Goal: Navigation & Orientation: Find specific page/section

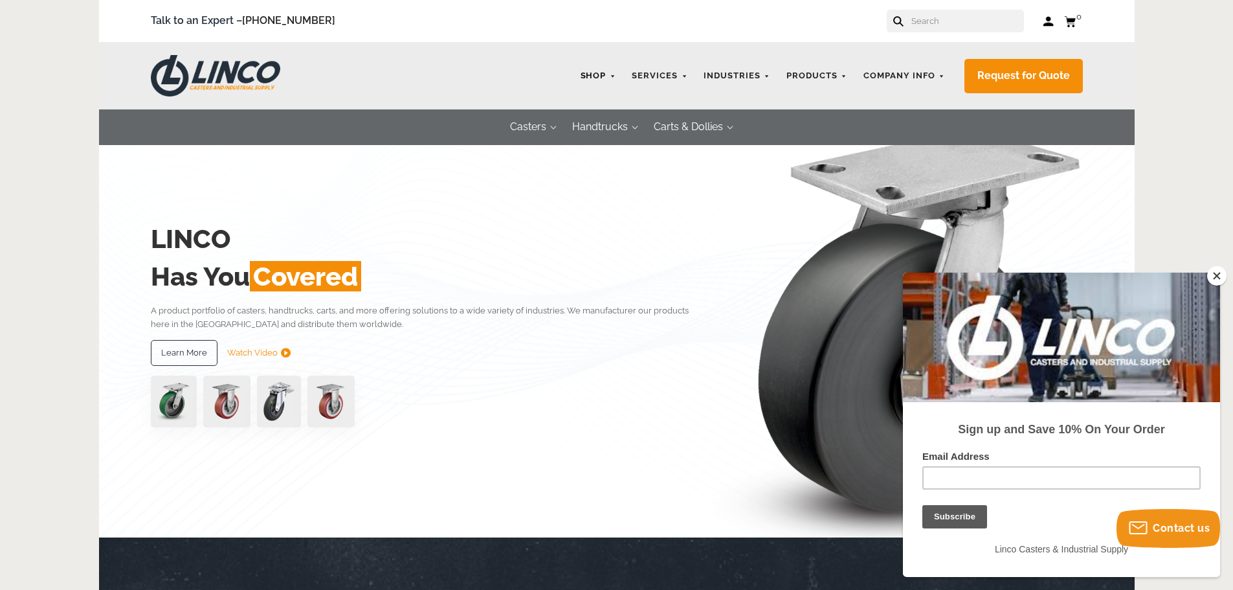
click at [599, 79] on link "Shop" at bounding box center [598, 75] width 49 height 25
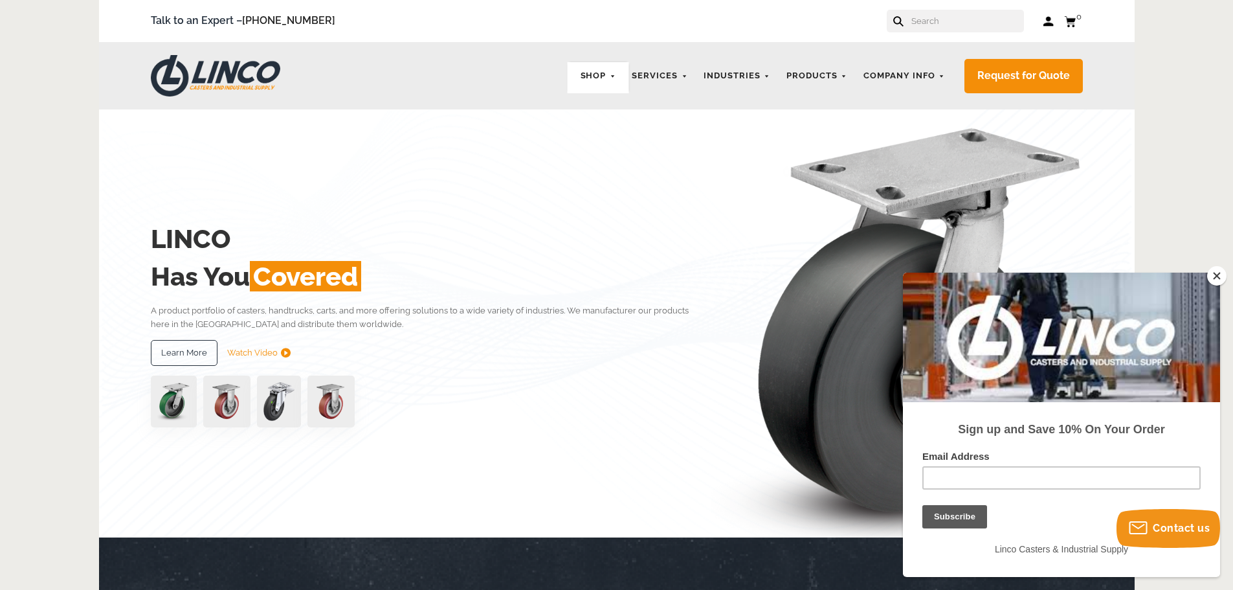
click at [1215, 276] on button "Close" at bounding box center [1216, 275] width 19 height 19
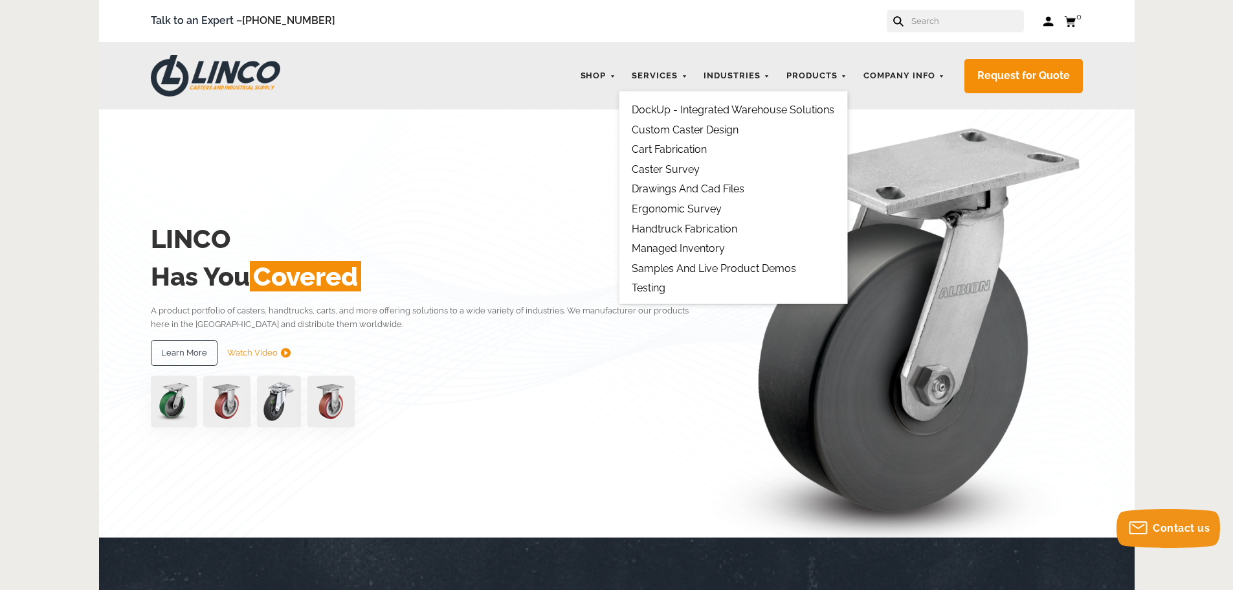
click at [700, 113] on link "DockUp - Integrated Warehouse Solutions" at bounding box center [733, 110] width 203 height 12
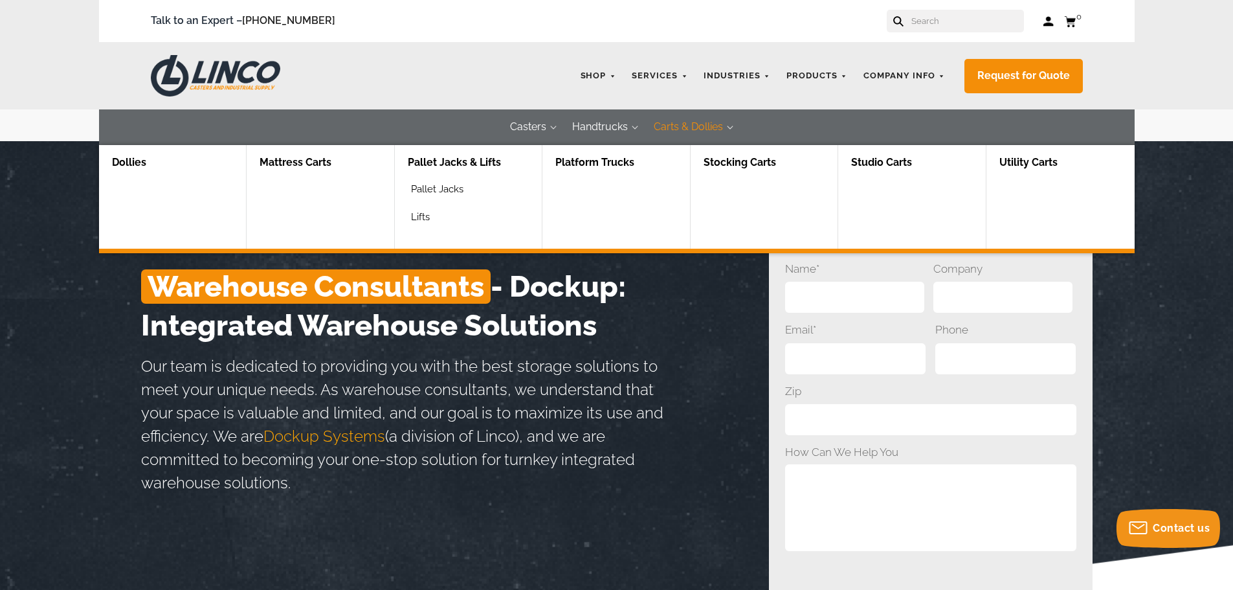
click at [678, 118] on button "Carts & Dollies" at bounding box center [688, 127] width 95 height 36
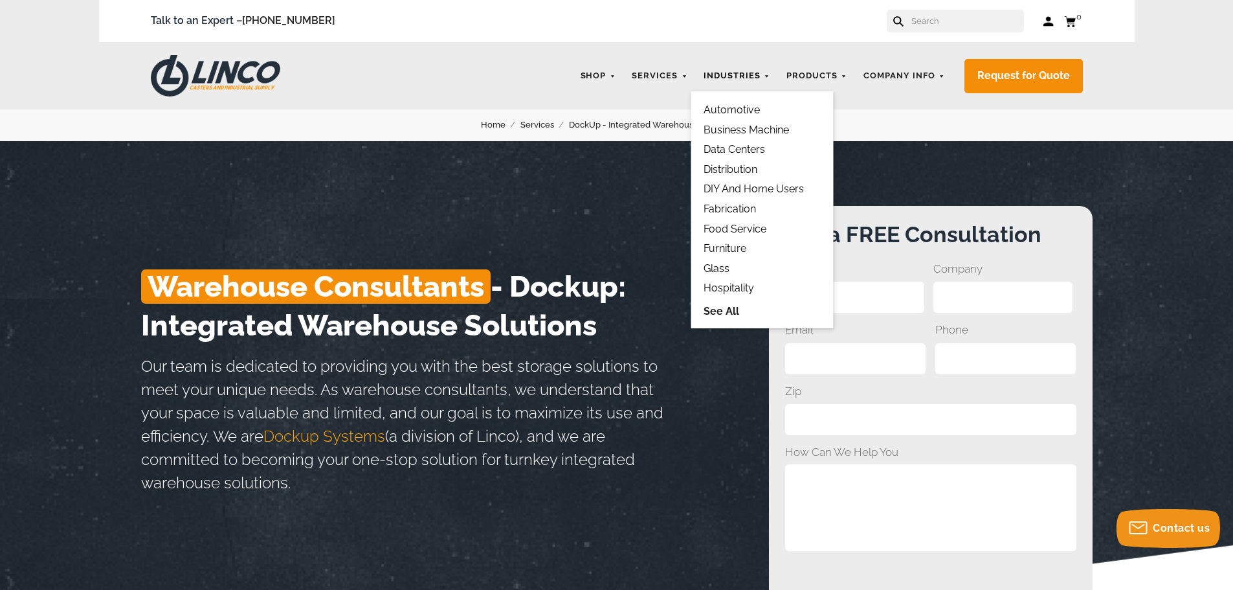
click at [735, 78] on link "Industries" at bounding box center [737, 75] width 80 height 25
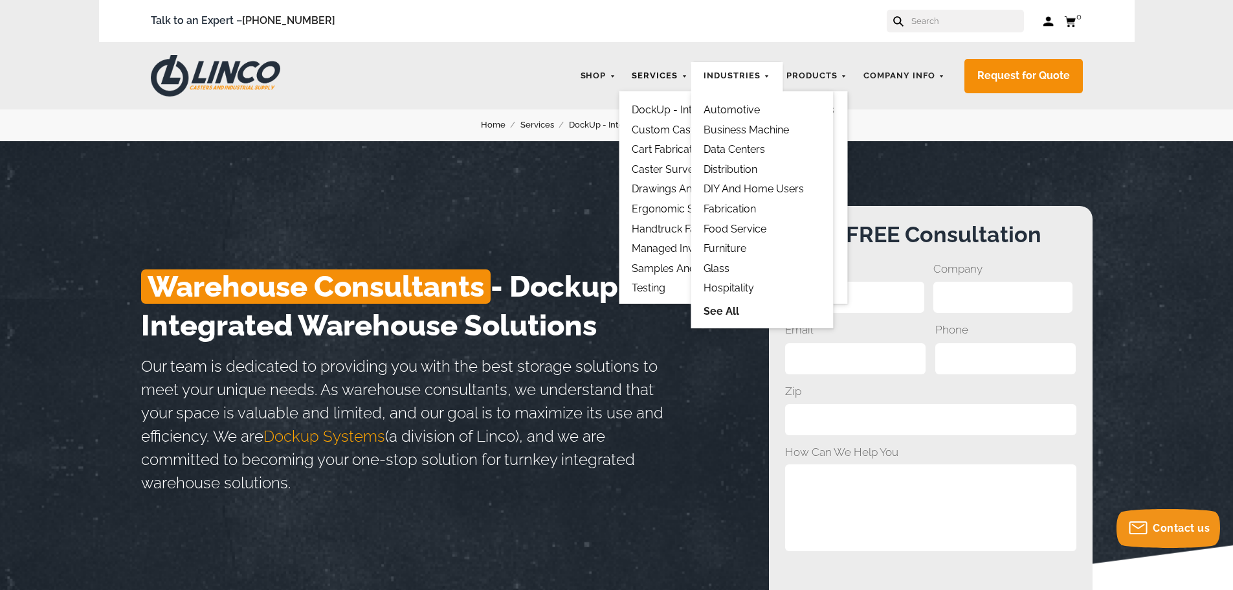
click at [644, 73] on link "Services" at bounding box center [659, 75] width 69 height 25
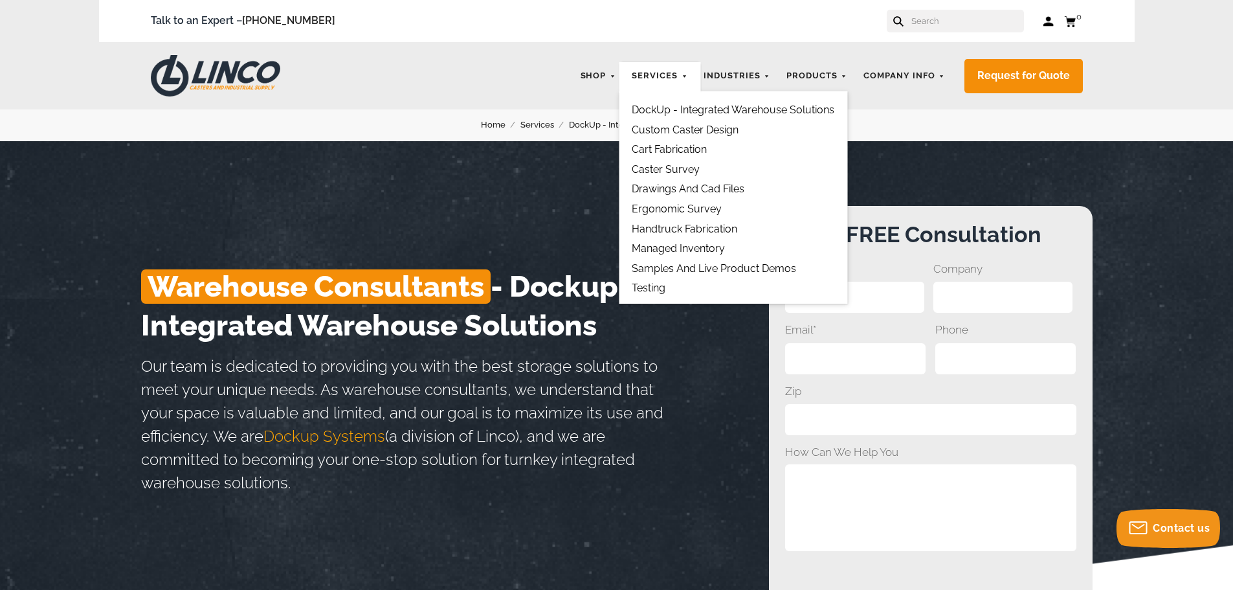
click at [644, 73] on link "Services" at bounding box center [659, 75] width 69 height 25
click at [559, 106] on div "LINCO CASTERS & INDUSTRIAL SUPPLY Shop Industries Automotive Business Machine D…" at bounding box center [617, 75] width 1036 height 67
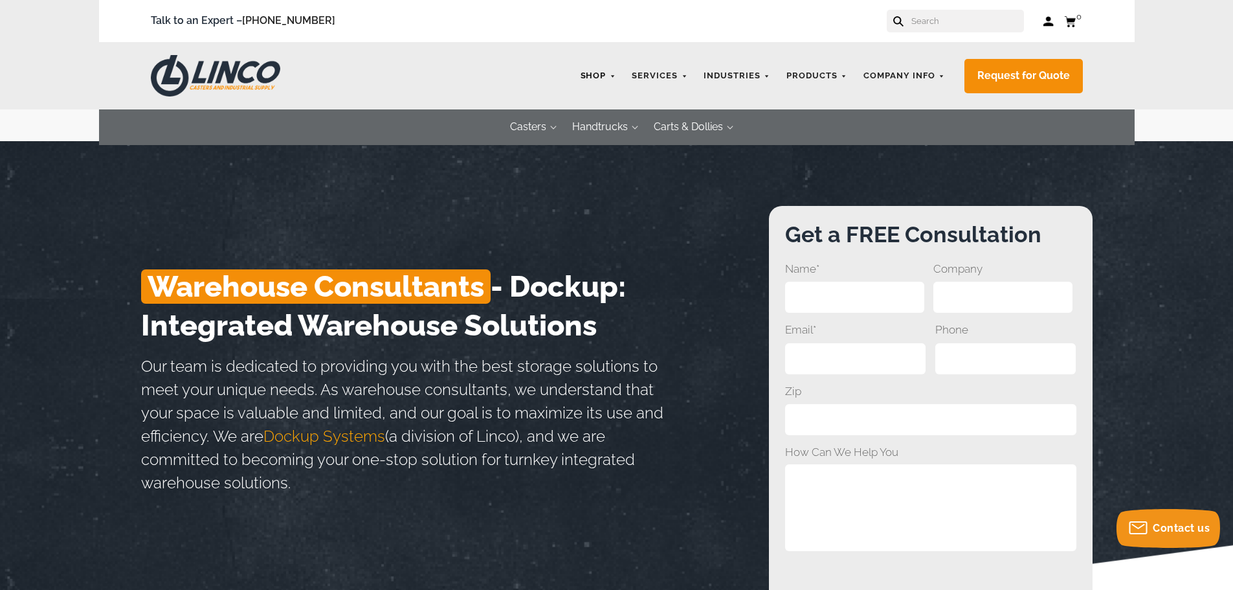
click at [592, 81] on link "Shop" at bounding box center [598, 75] width 49 height 25
click at [592, 76] on link "Shop" at bounding box center [598, 75] width 49 height 25
click at [608, 75] on link "Shop" at bounding box center [598, 75] width 49 height 25
click at [618, 80] on link "Shop" at bounding box center [598, 75] width 49 height 25
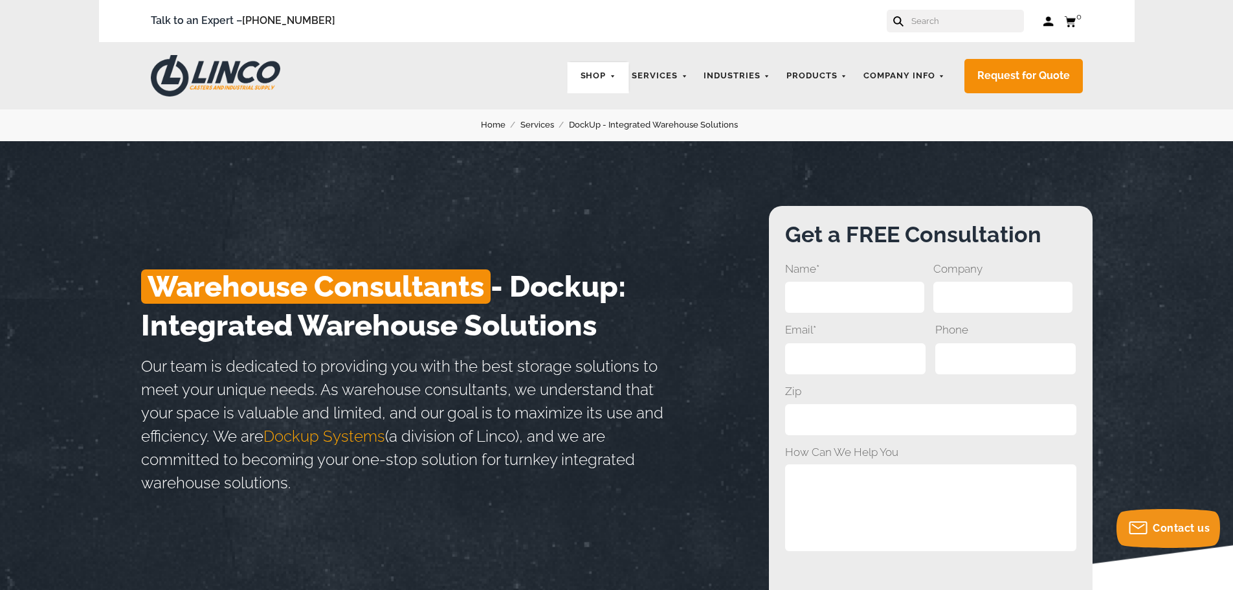
click at [486, 126] on link "Home" at bounding box center [500, 125] width 39 height 14
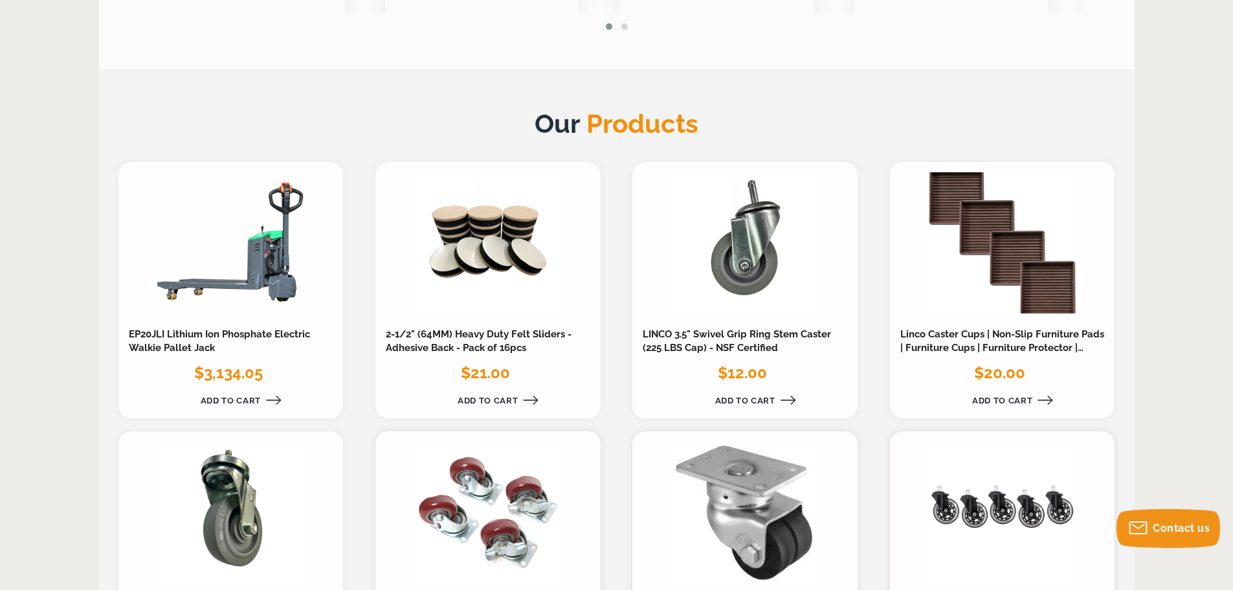
scroll to position [1294, 0]
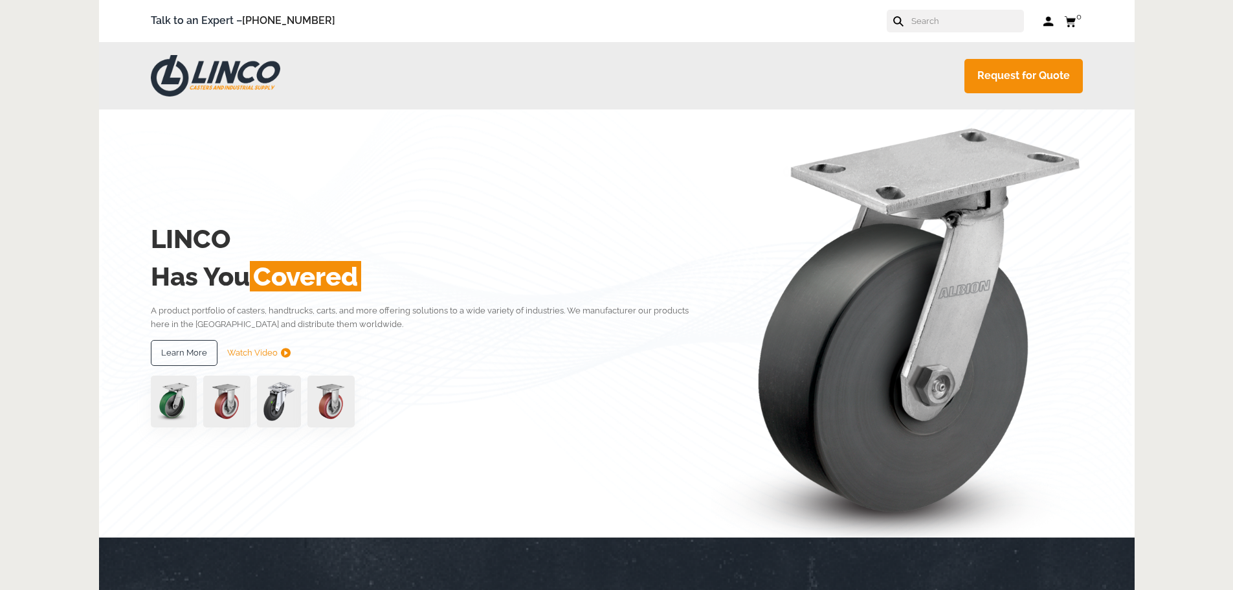
click at [321, 100] on div "LINCO CASTERS & INDUSTRIAL SUPPLY Shop Industries Automotive Business Machine D…" at bounding box center [617, 75] width 1036 height 67
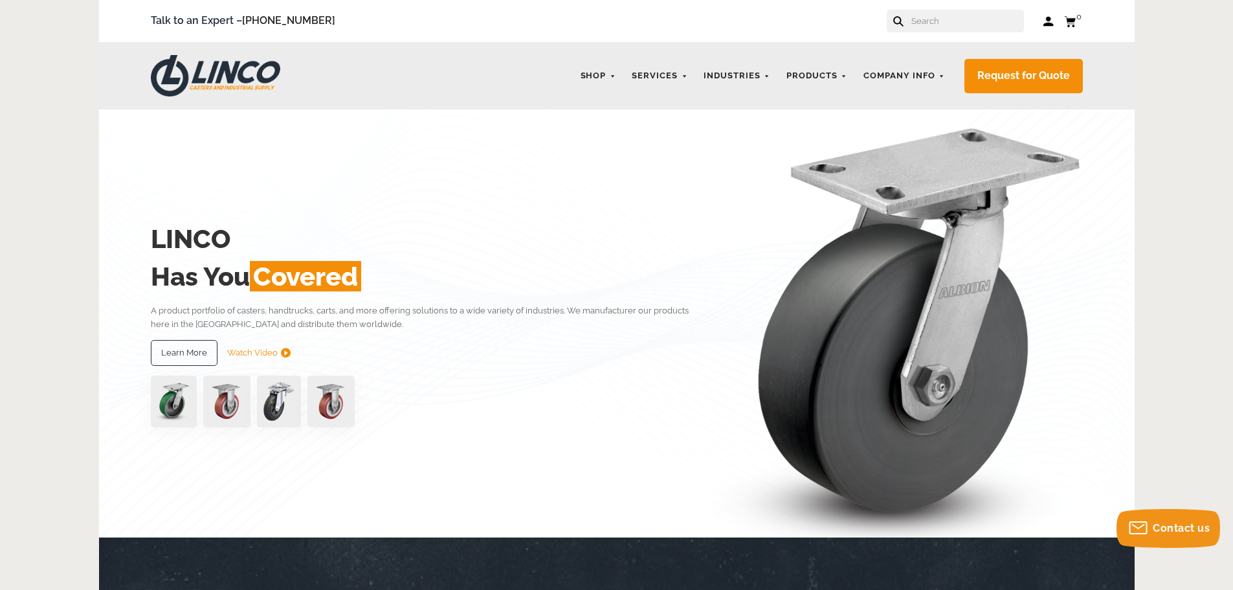
click at [255, 75] on img at bounding box center [215, 75] width 129 height 41
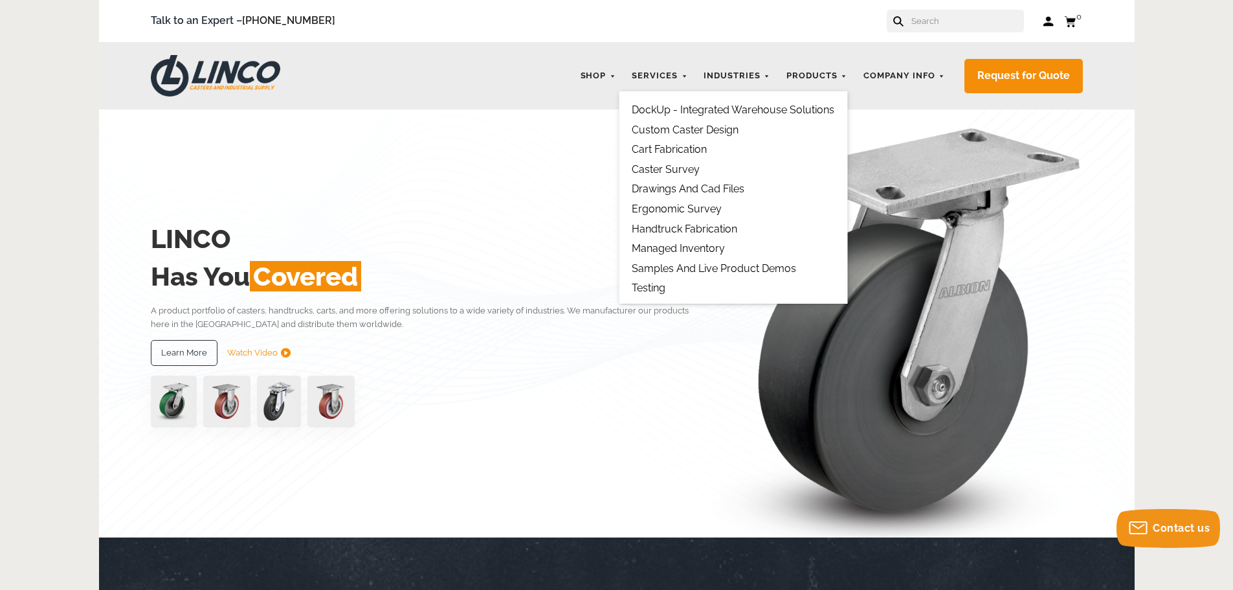
click at [682, 107] on link "DockUp - Integrated Warehouse Solutions" at bounding box center [733, 110] width 203 height 12
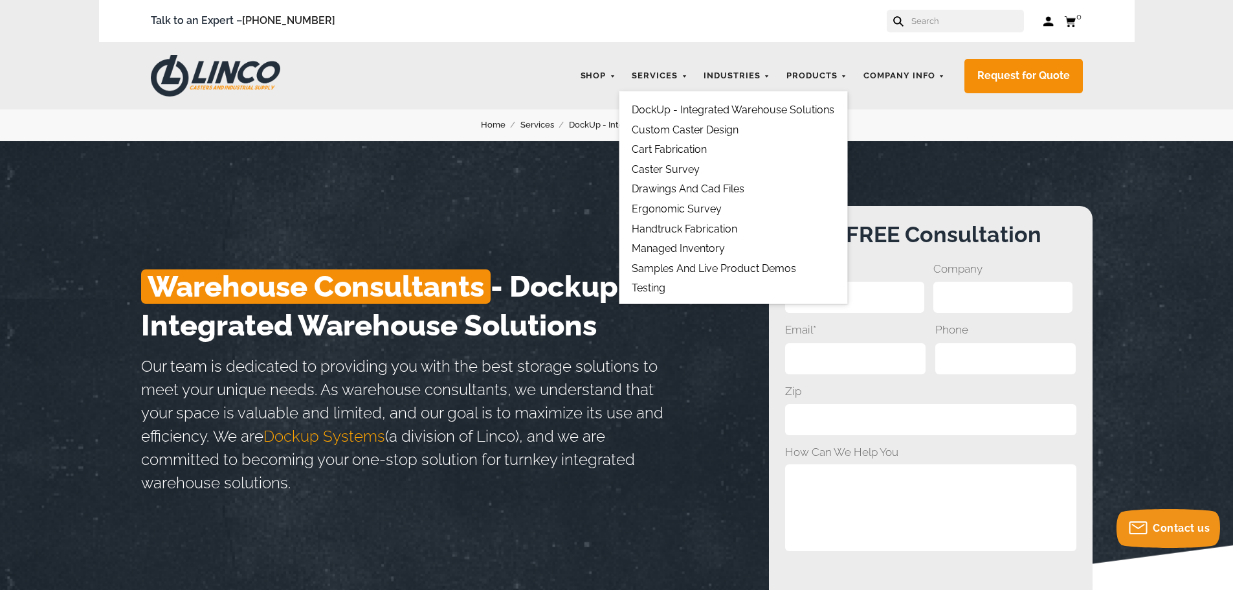
click at [696, 190] on link "Drawings and Cad Files" at bounding box center [688, 189] width 113 height 12
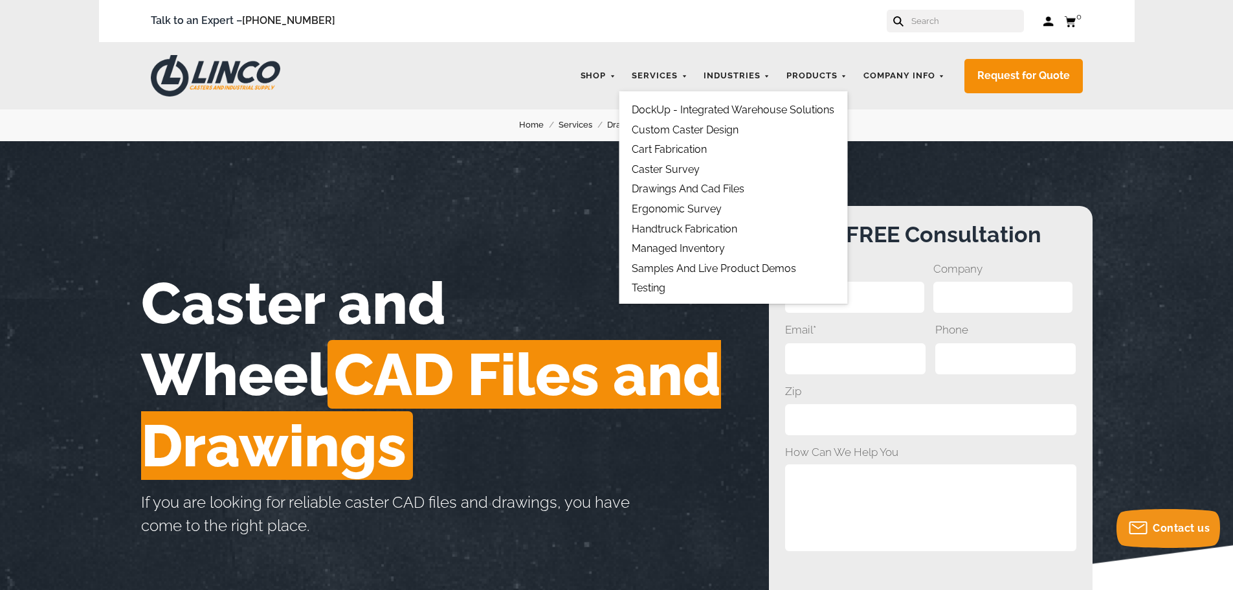
click at [665, 153] on link "Cart Fabrication" at bounding box center [669, 149] width 75 height 12
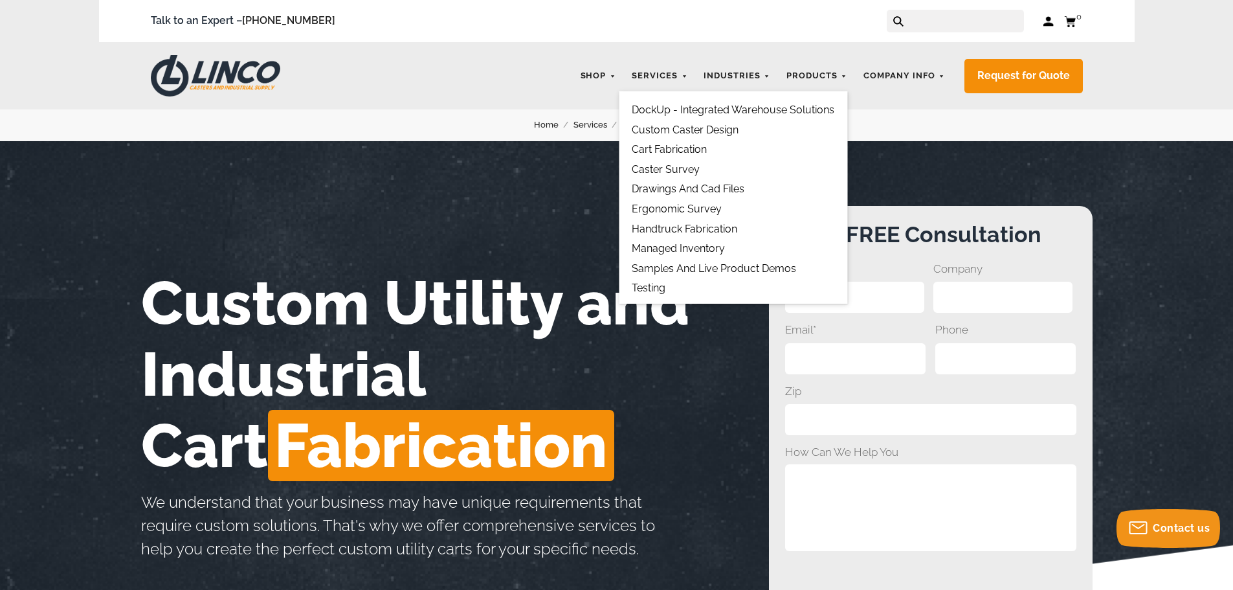
click at [665, 114] on link "DockUp - Integrated Warehouse Solutions" at bounding box center [733, 110] width 203 height 12
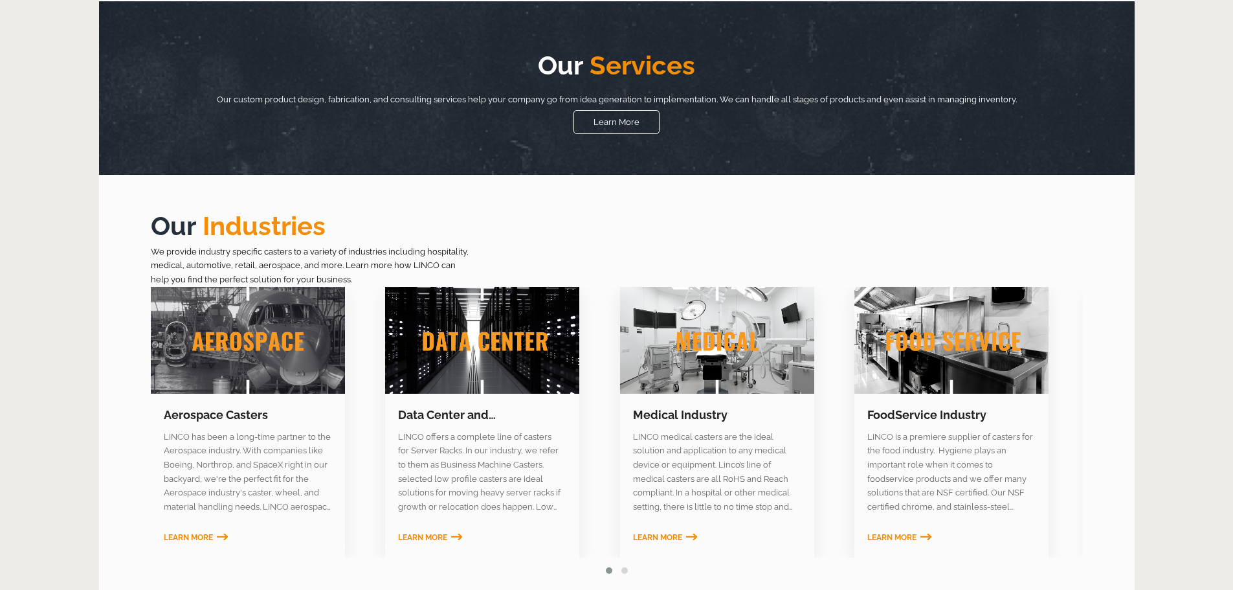
scroll to position [536, 0]
